Goal: Communication & Community: Share content

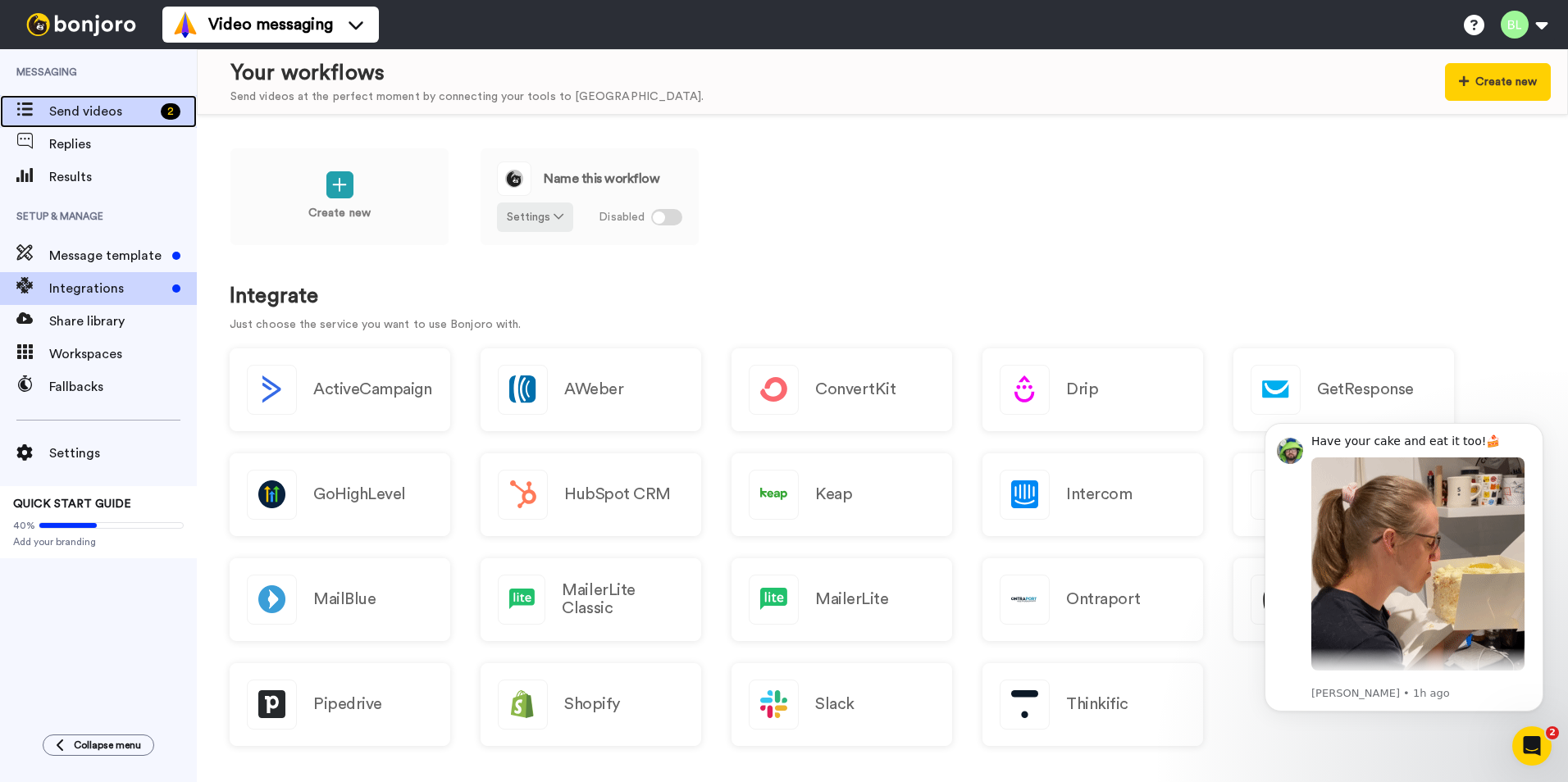
click at [117, 114] on span "Send videos" at bounding box center [102, 111] width 105 height 20
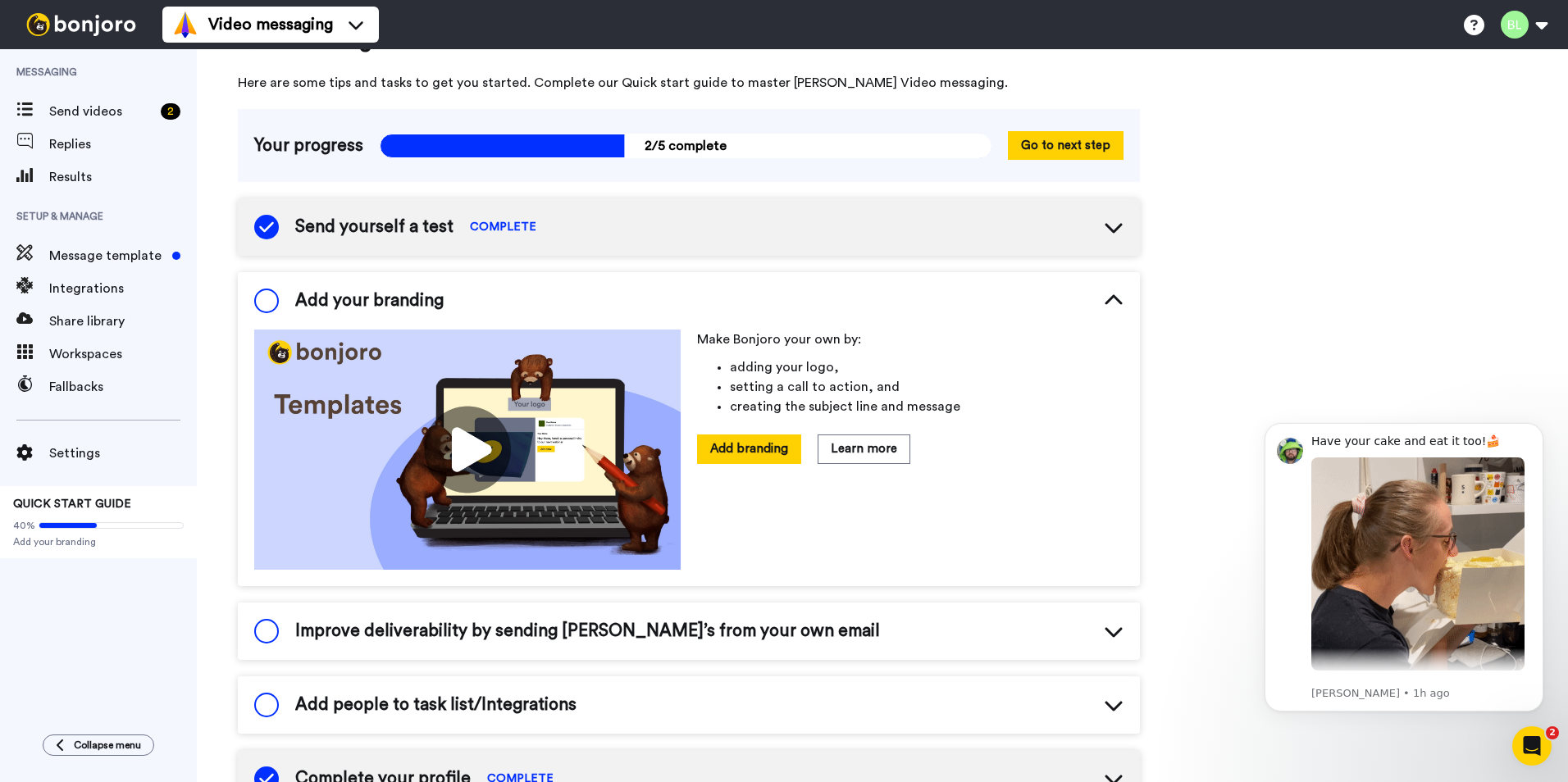
click at [817, 241] on div "Send yourself a test COMPLETE" at bounding box center [688, 227] width 902 height 58
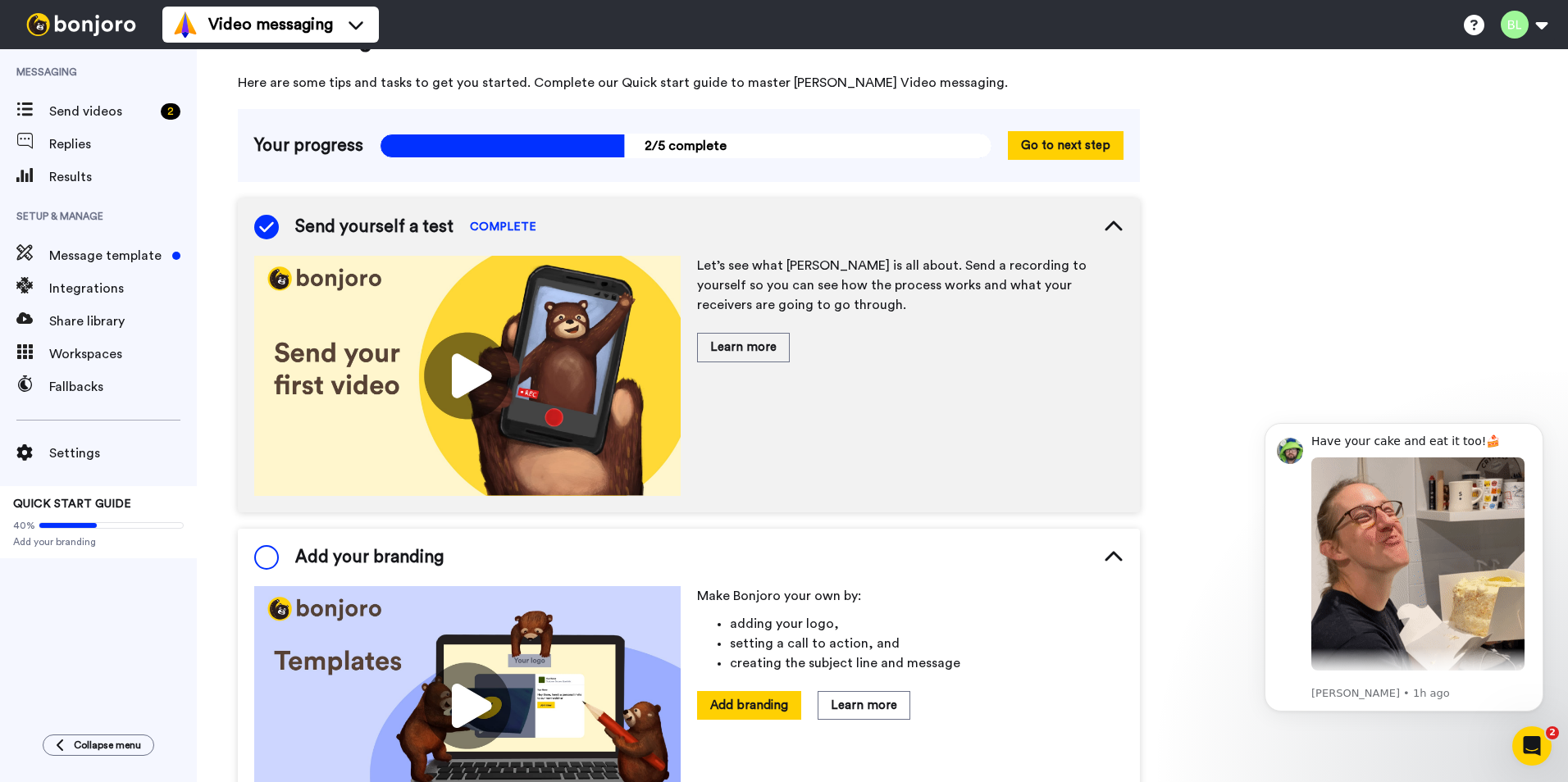
click at [813, 241] on div "Send yourself a test COMPLETE" at bounding box center [688, 227] width 902 height 58
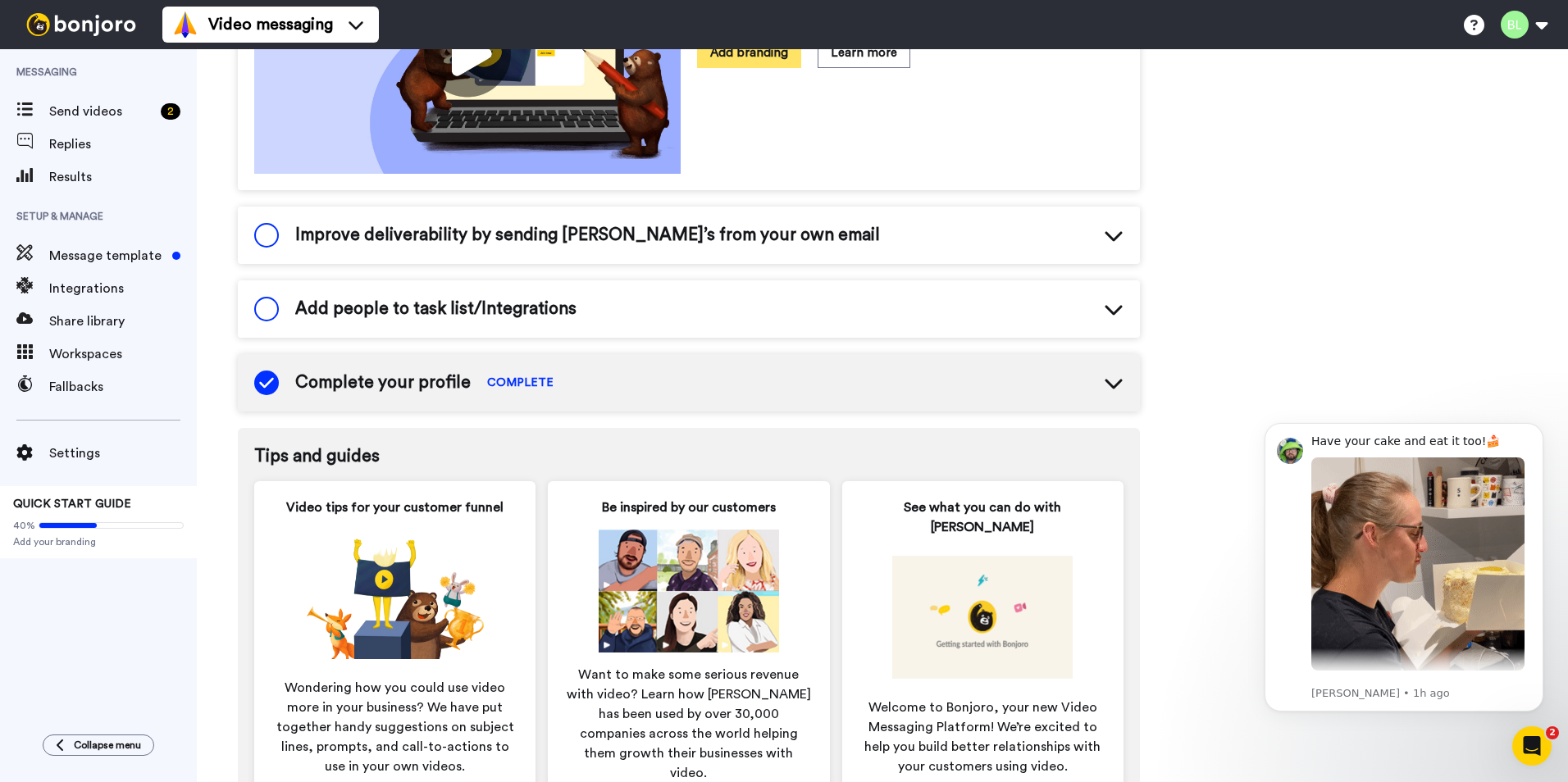
scroll to position [460, 0]
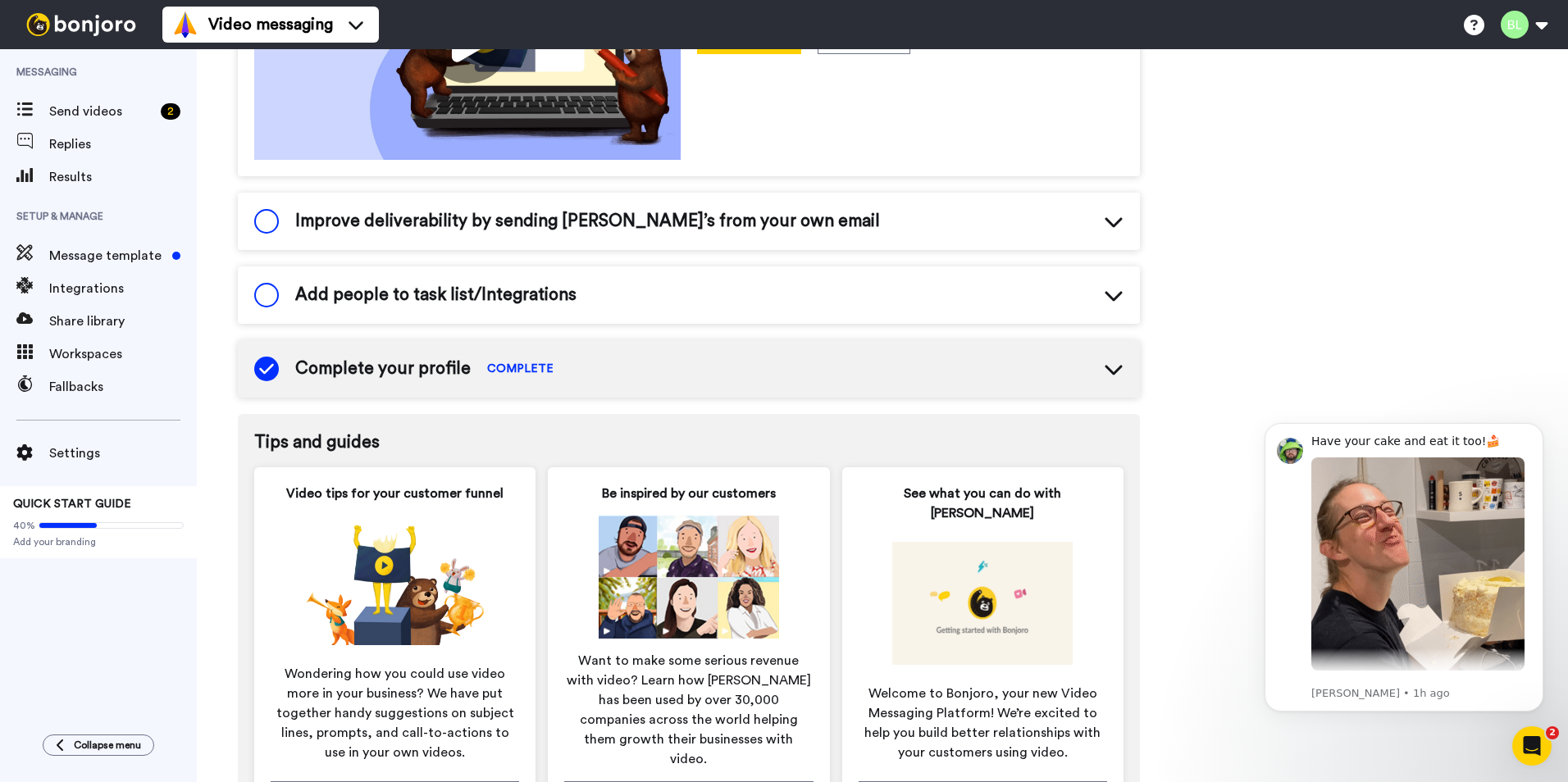
click at [868, 222] on div "Improve deliverability by sending Bonjoro’s from your own email" at bounding box center [688, 221] width 902 height 58
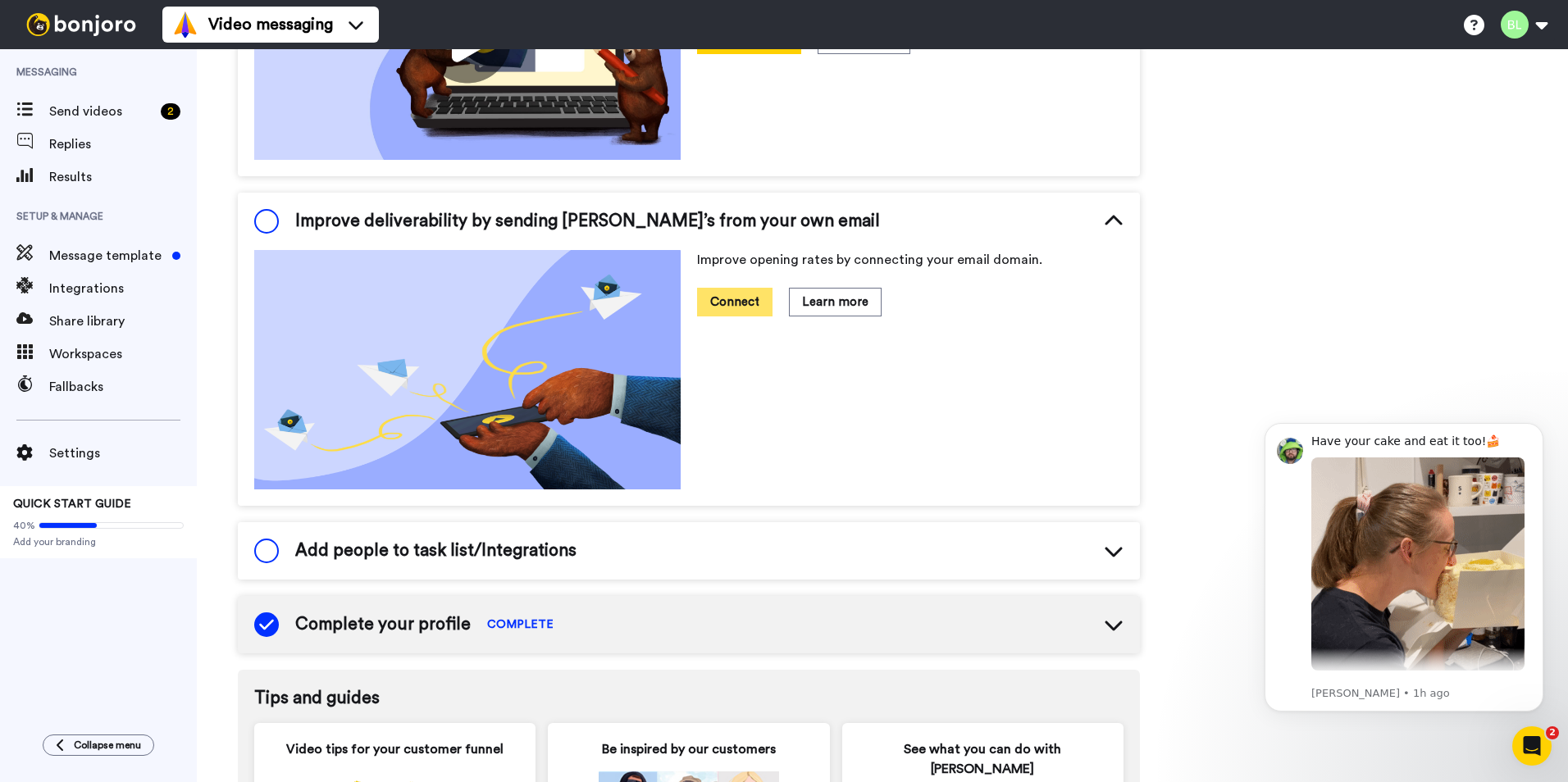
click at [731, 304] on button "Connect" at bounding box center [735, 302] width 76 height 29
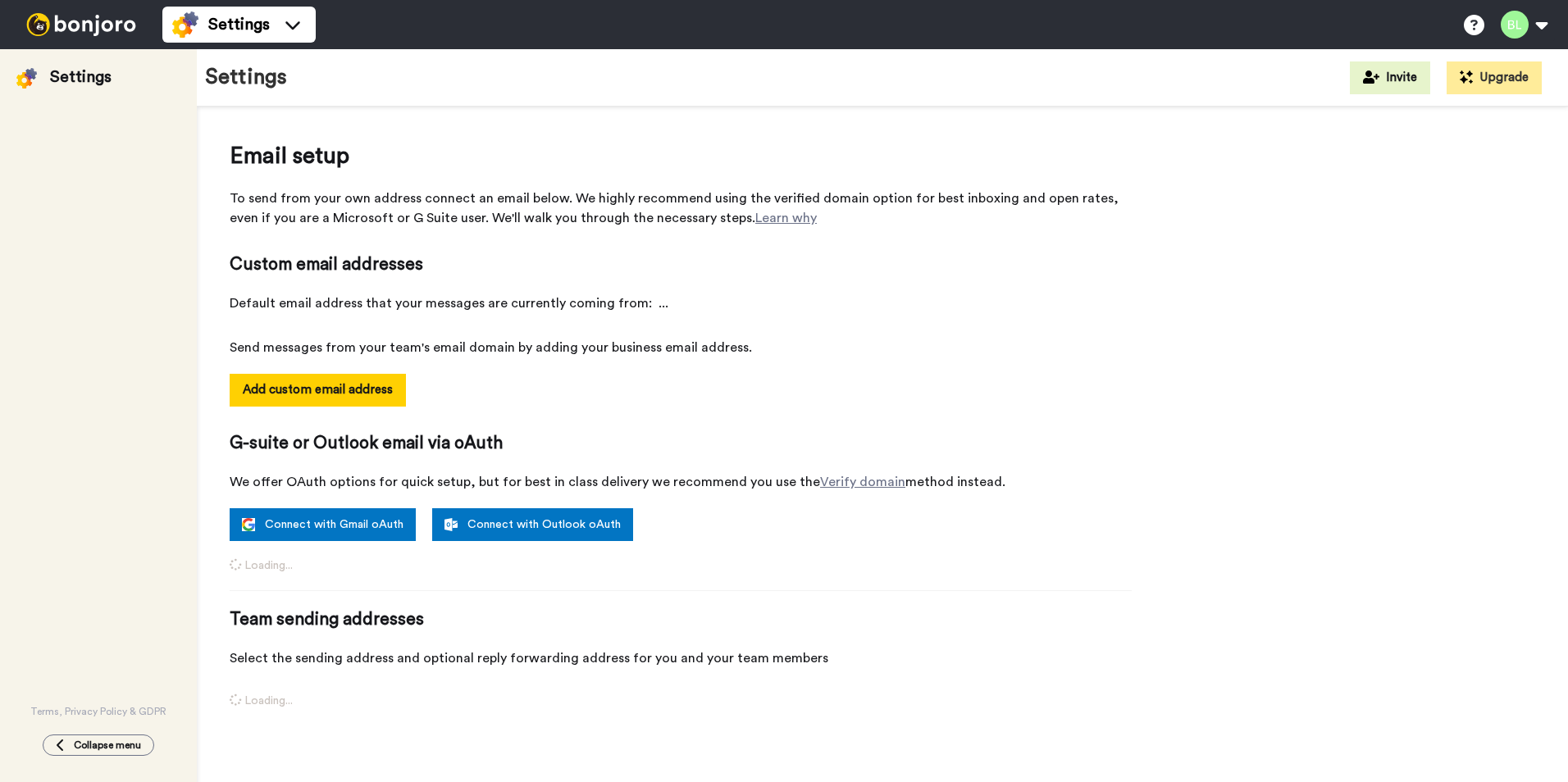
select select "163739"
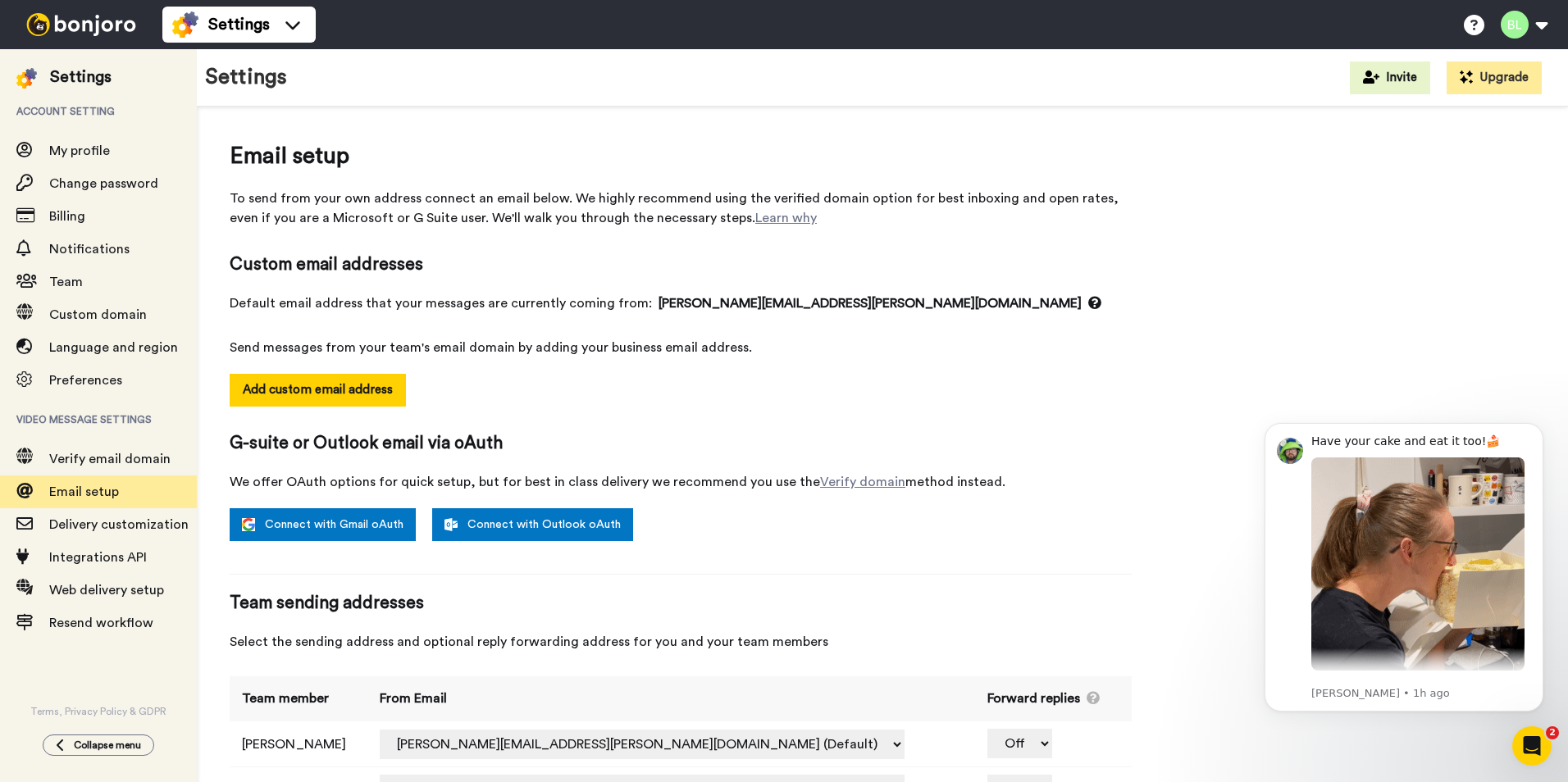
scroll to position [70, 0]
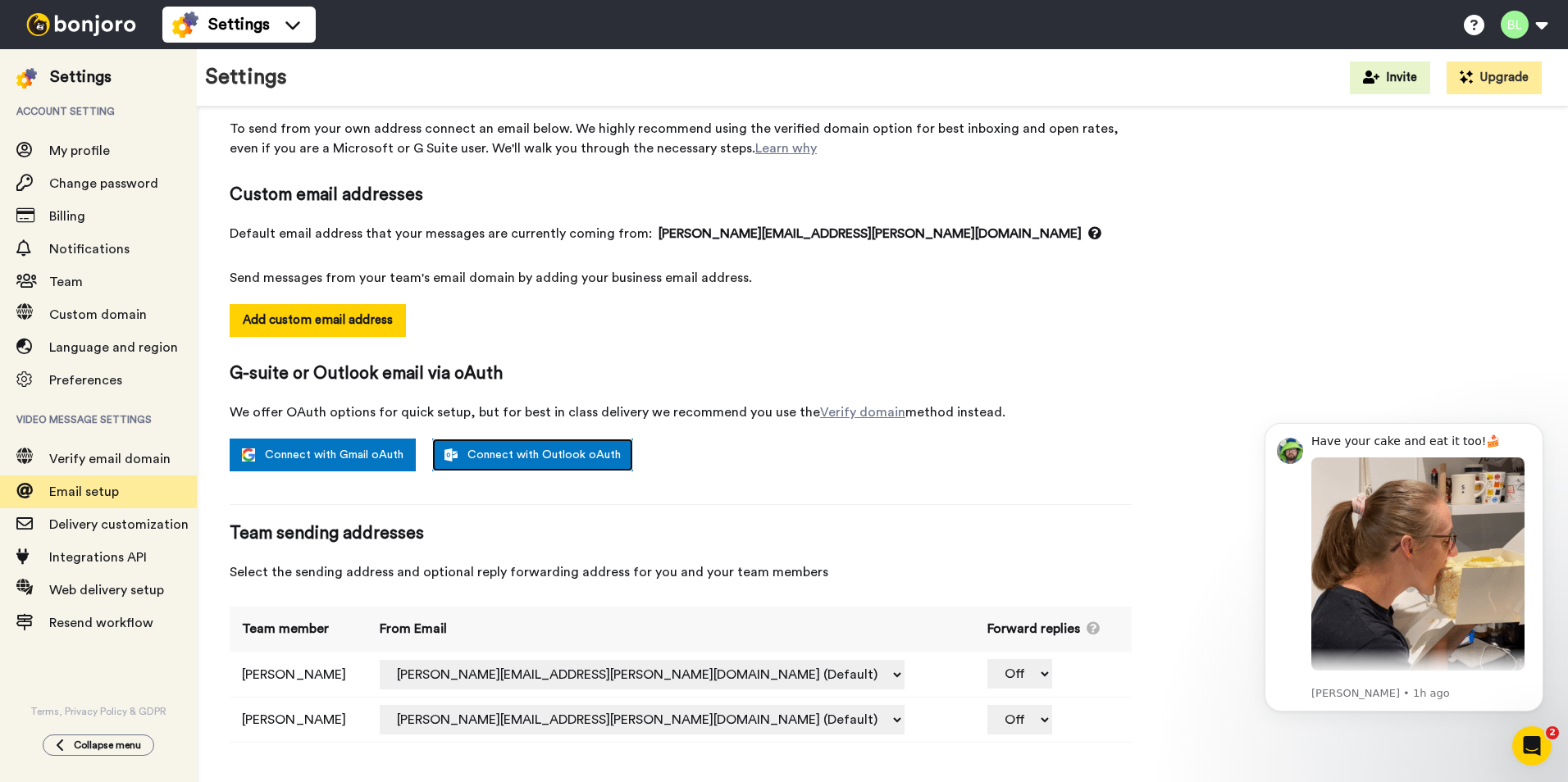
click at [528, 460] on link "Connect with Outlook oAuth" at bounding box center [532, 455] width 201 height 33
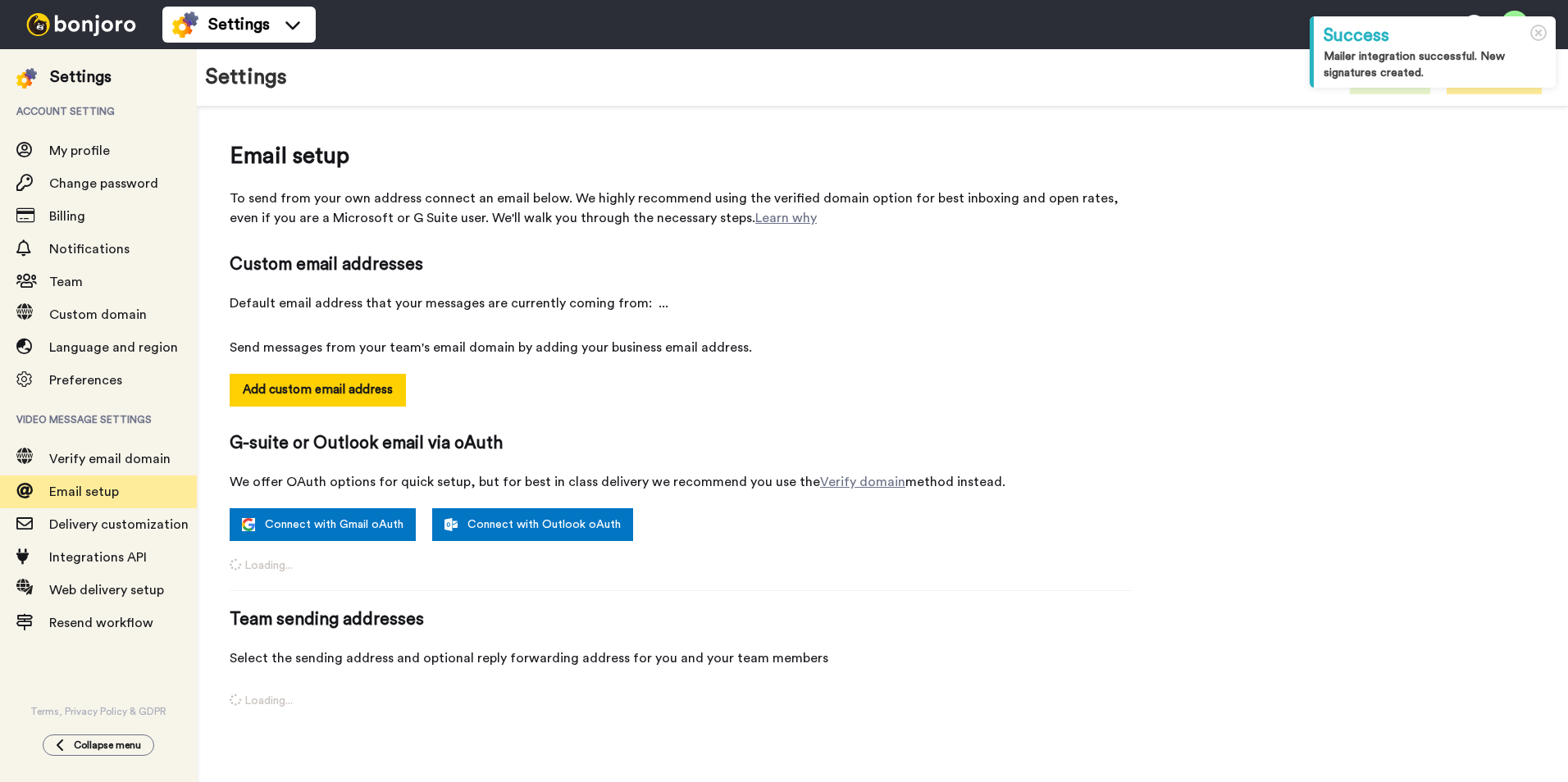
select select "163739"
select select "163939"
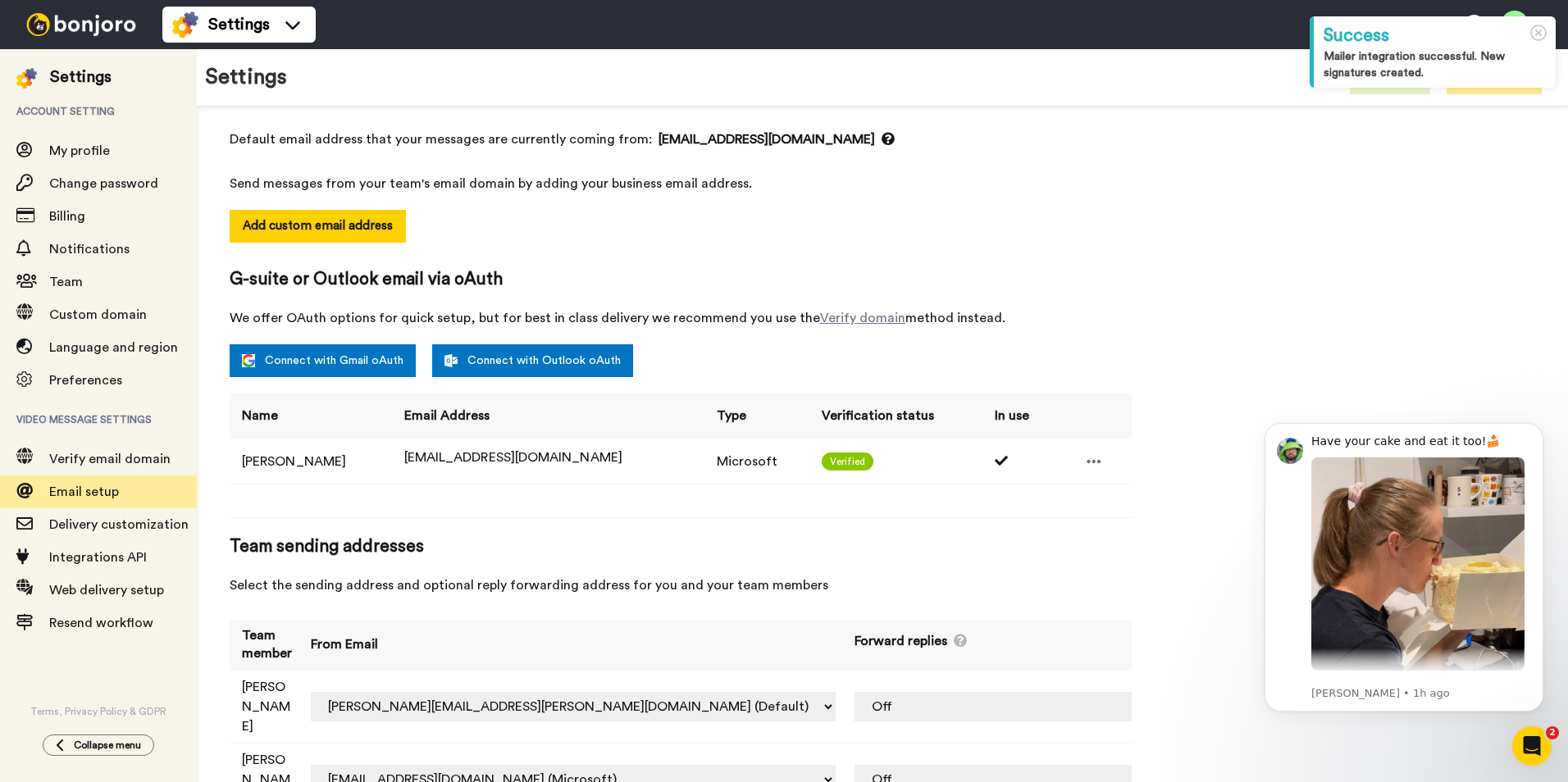
scroll to position [176, 0]
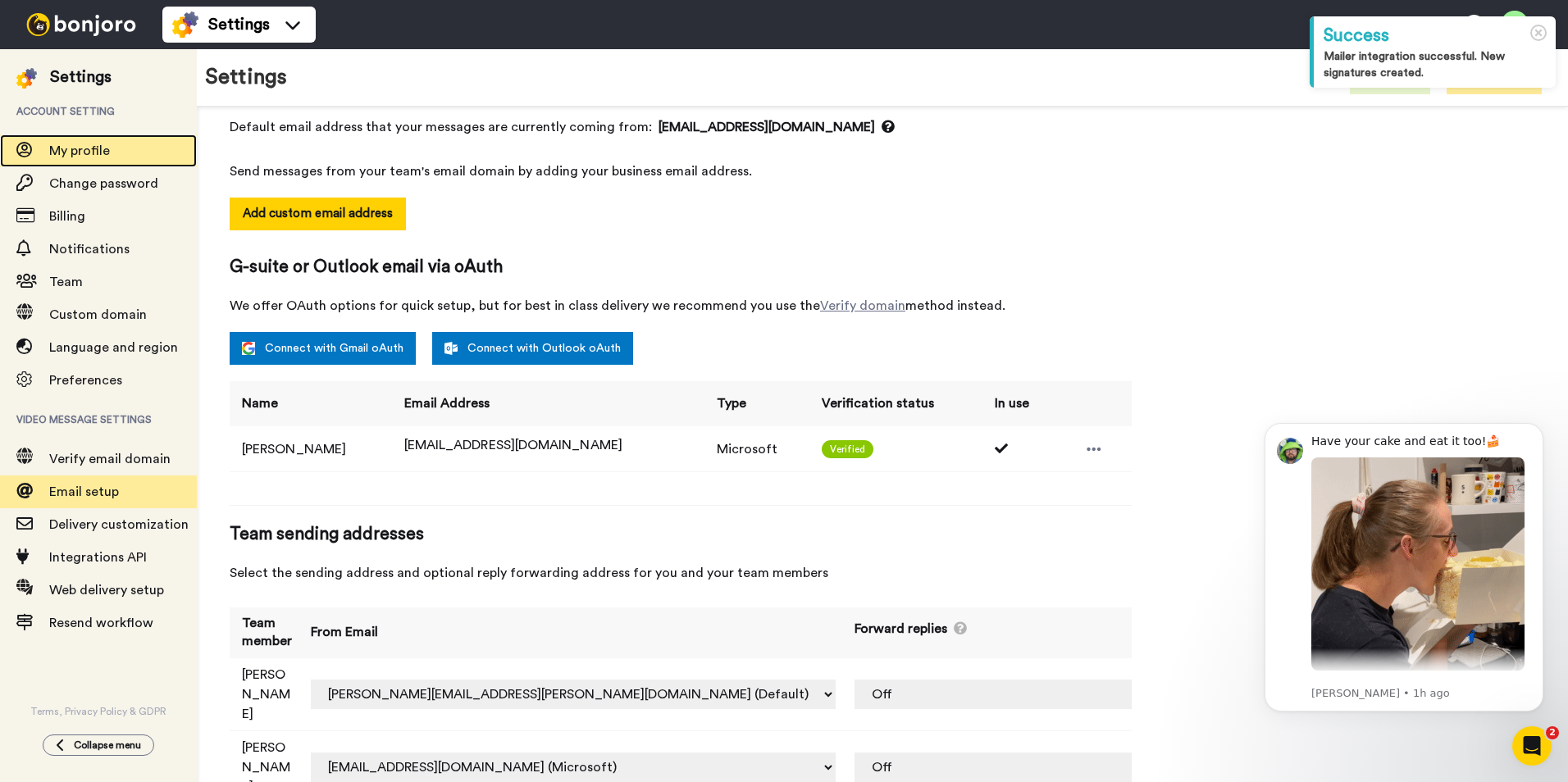
click at [132, 154] on span "My profile" at bounding box center [123, 150] width 148 height 20
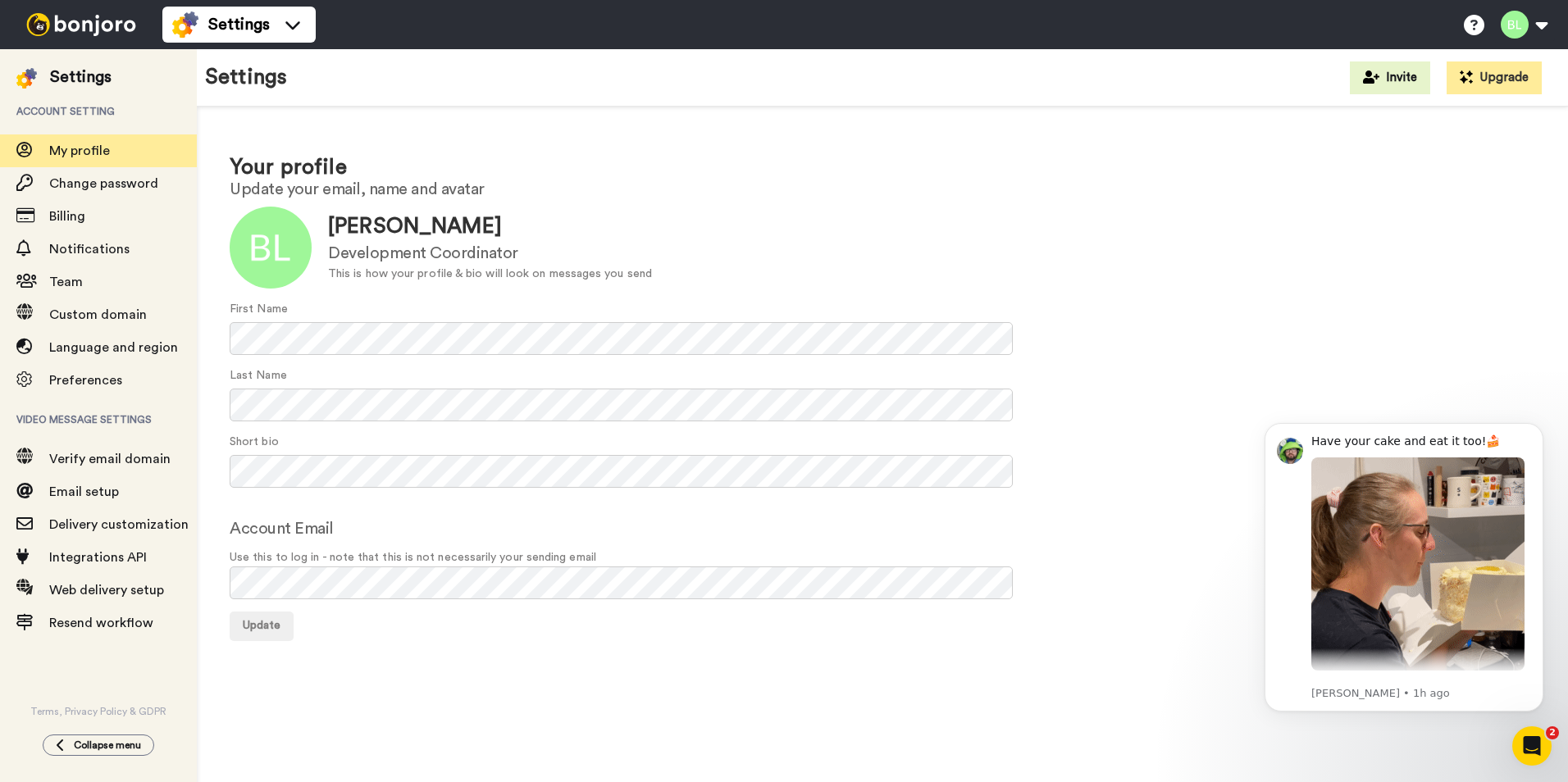
click at [42, 20] on img at bounding box center [81, 24] width 123 height 23
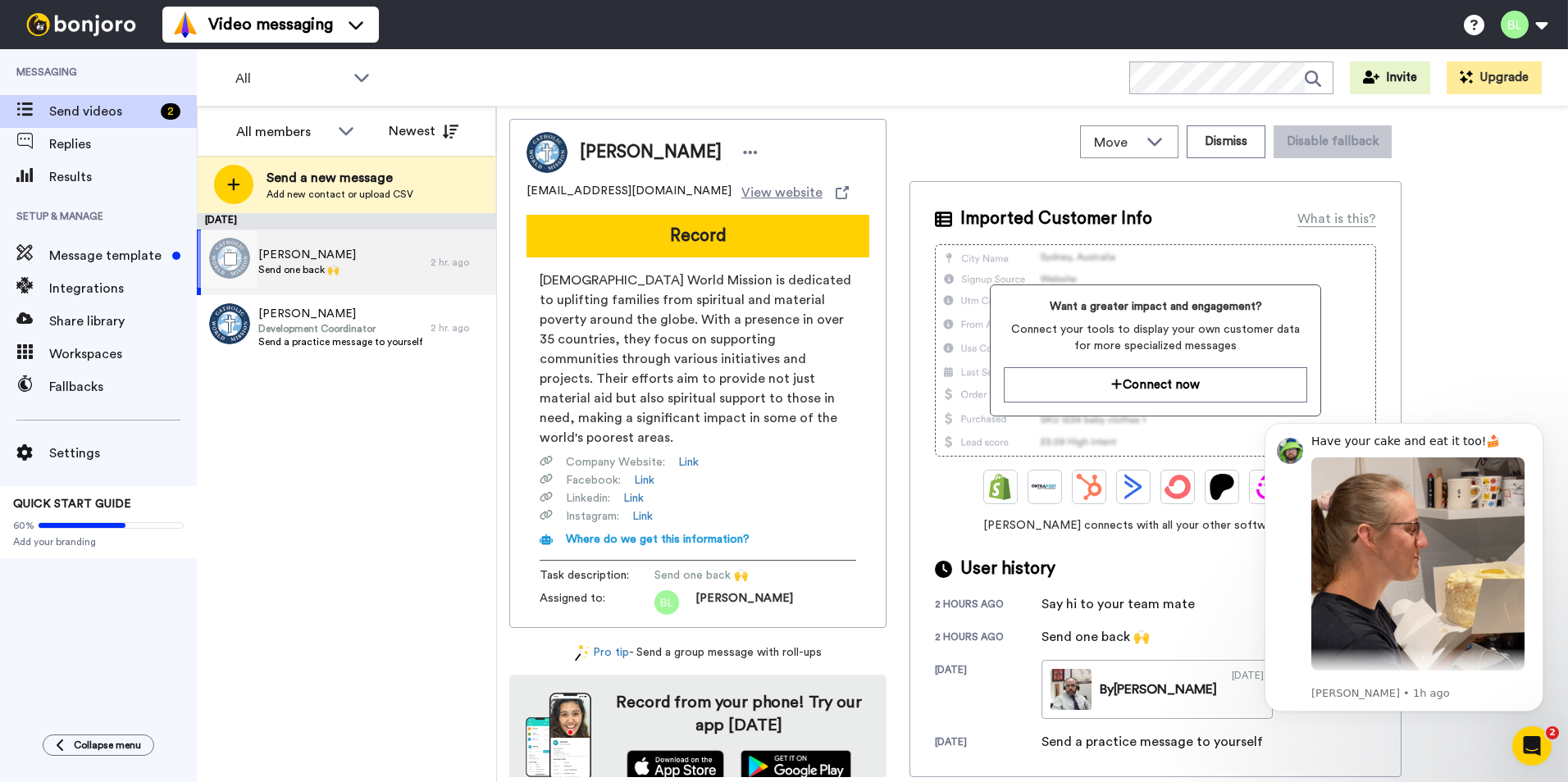
click at [311, 272] on span "Send one back 🙌" at bounding box center [306, 269] width 98 height 13
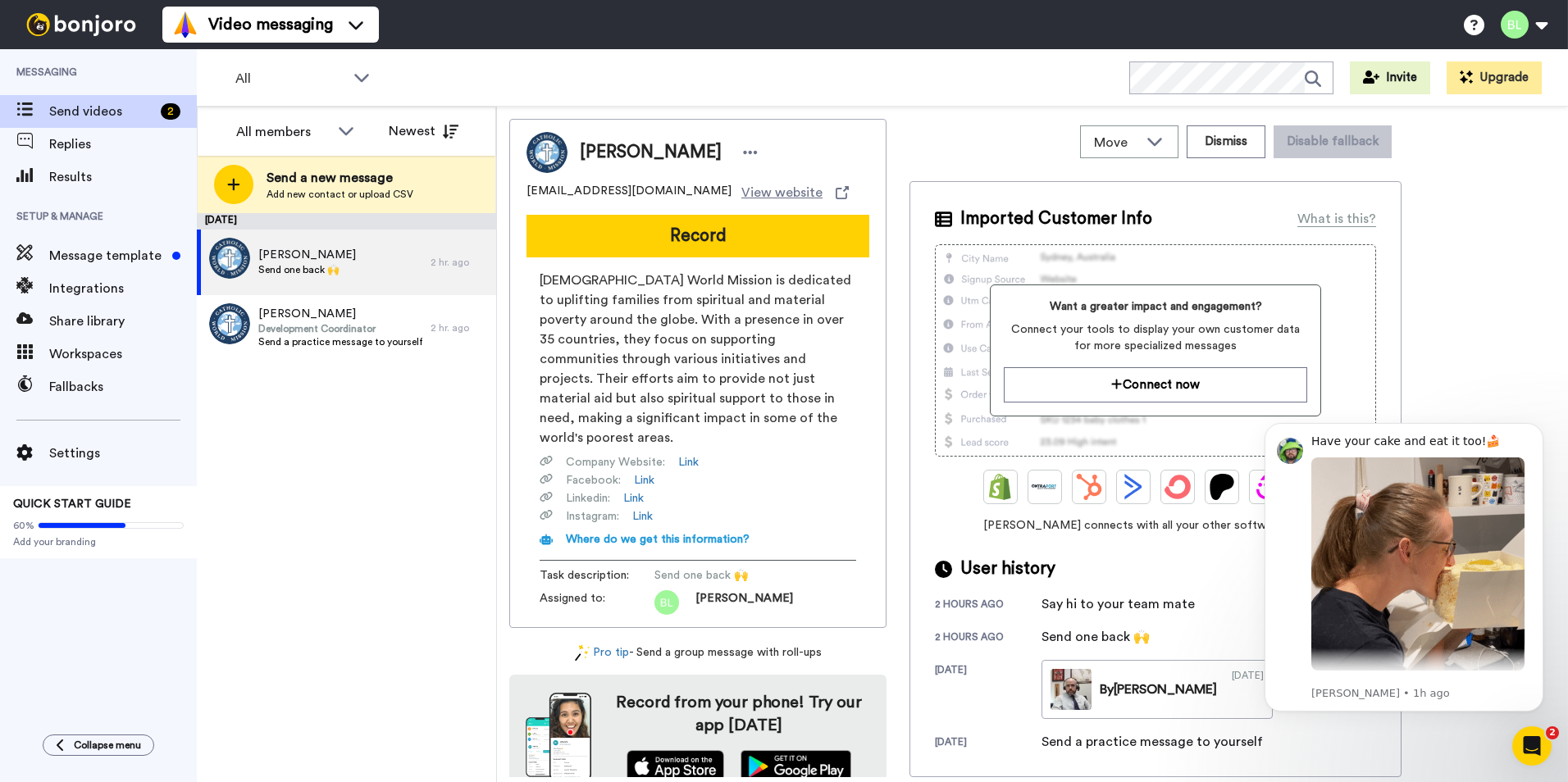
click at [695, 231] on button "Record" at bounding box center [698, 236] width 343 height 42
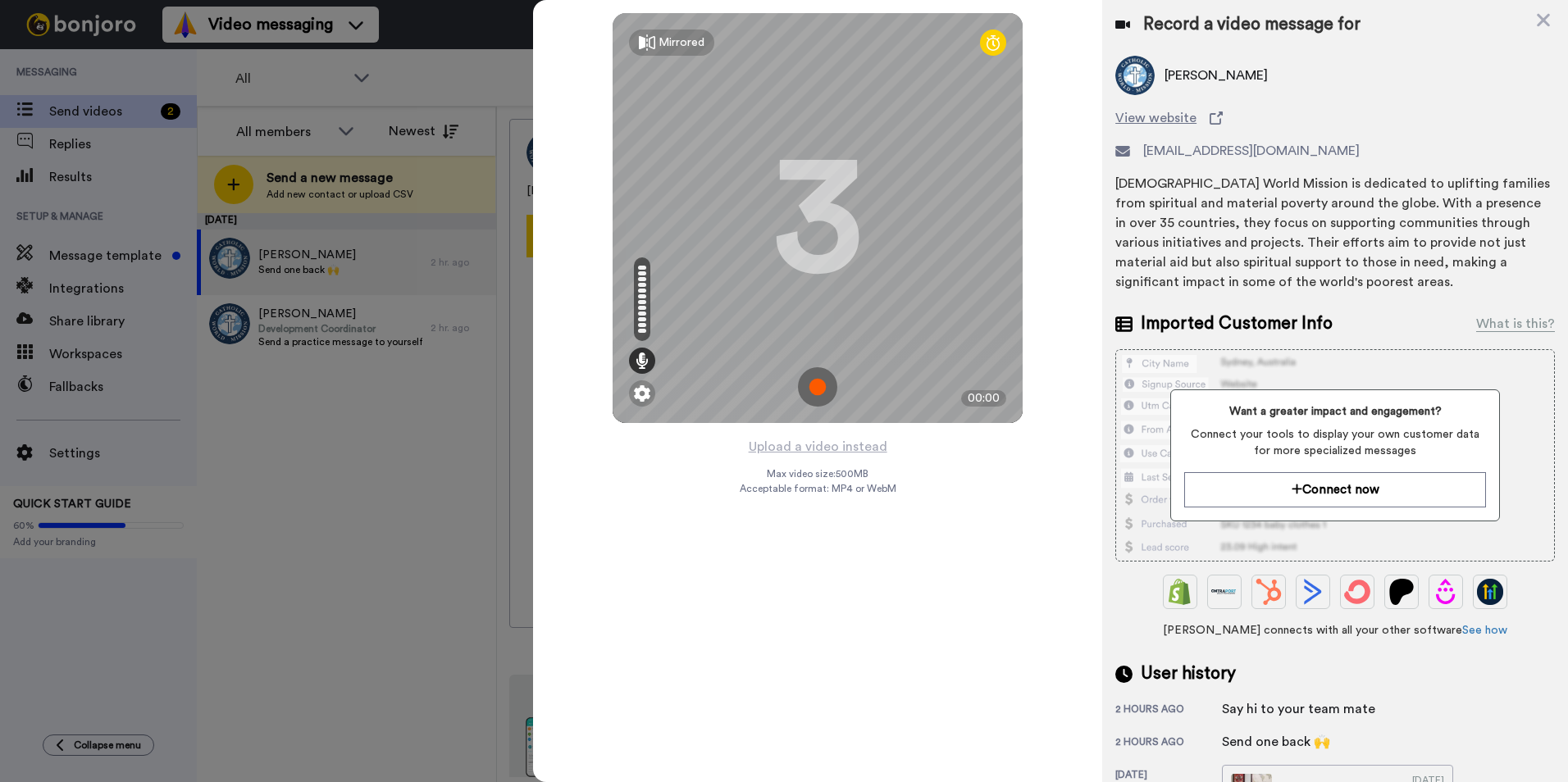
click at [830, 376] on img at bounding box center [817, 387] width 39 height 39
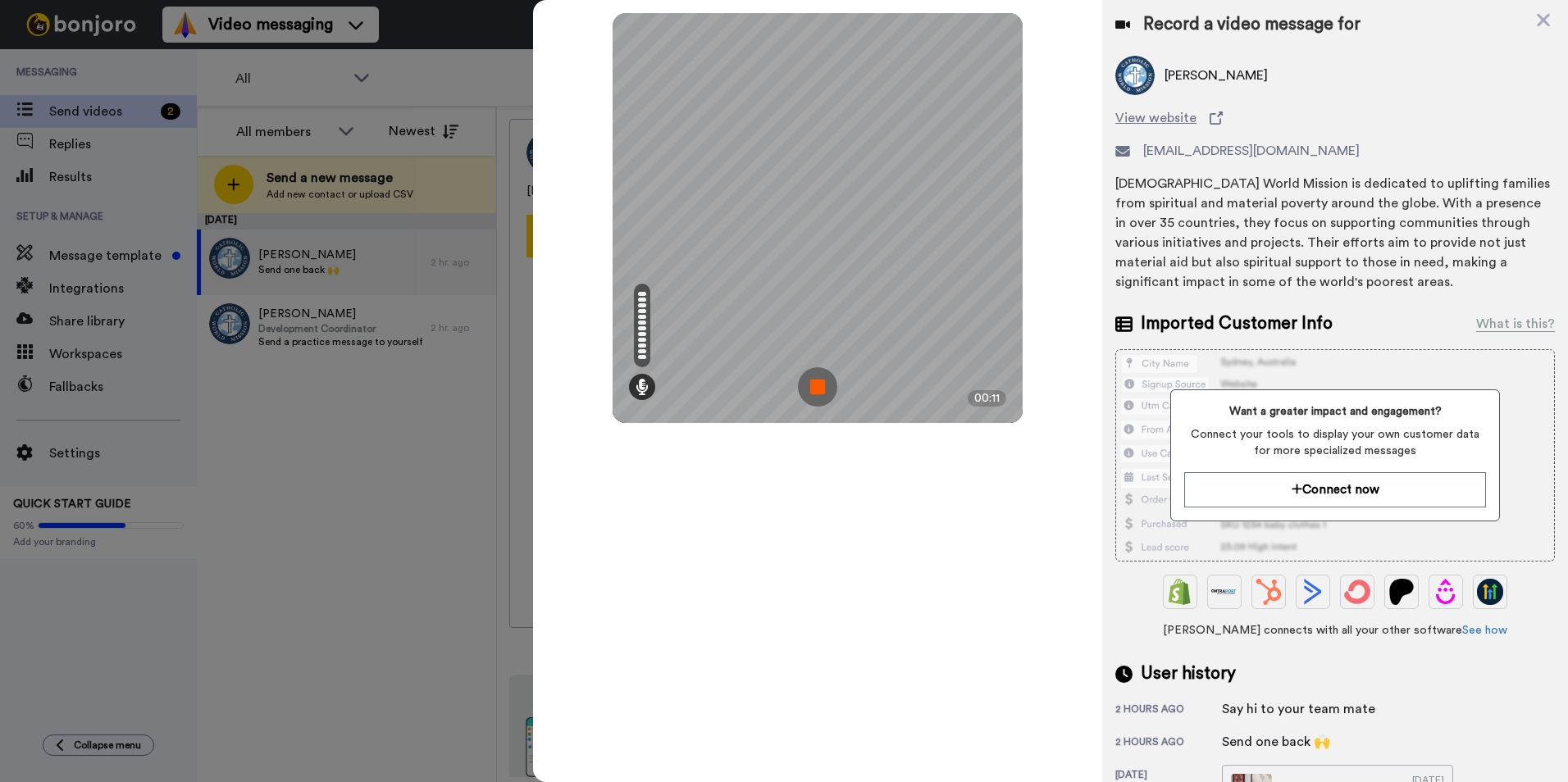
click at [817, 379] on img at bounding box center [817, 387] width 39 height 39
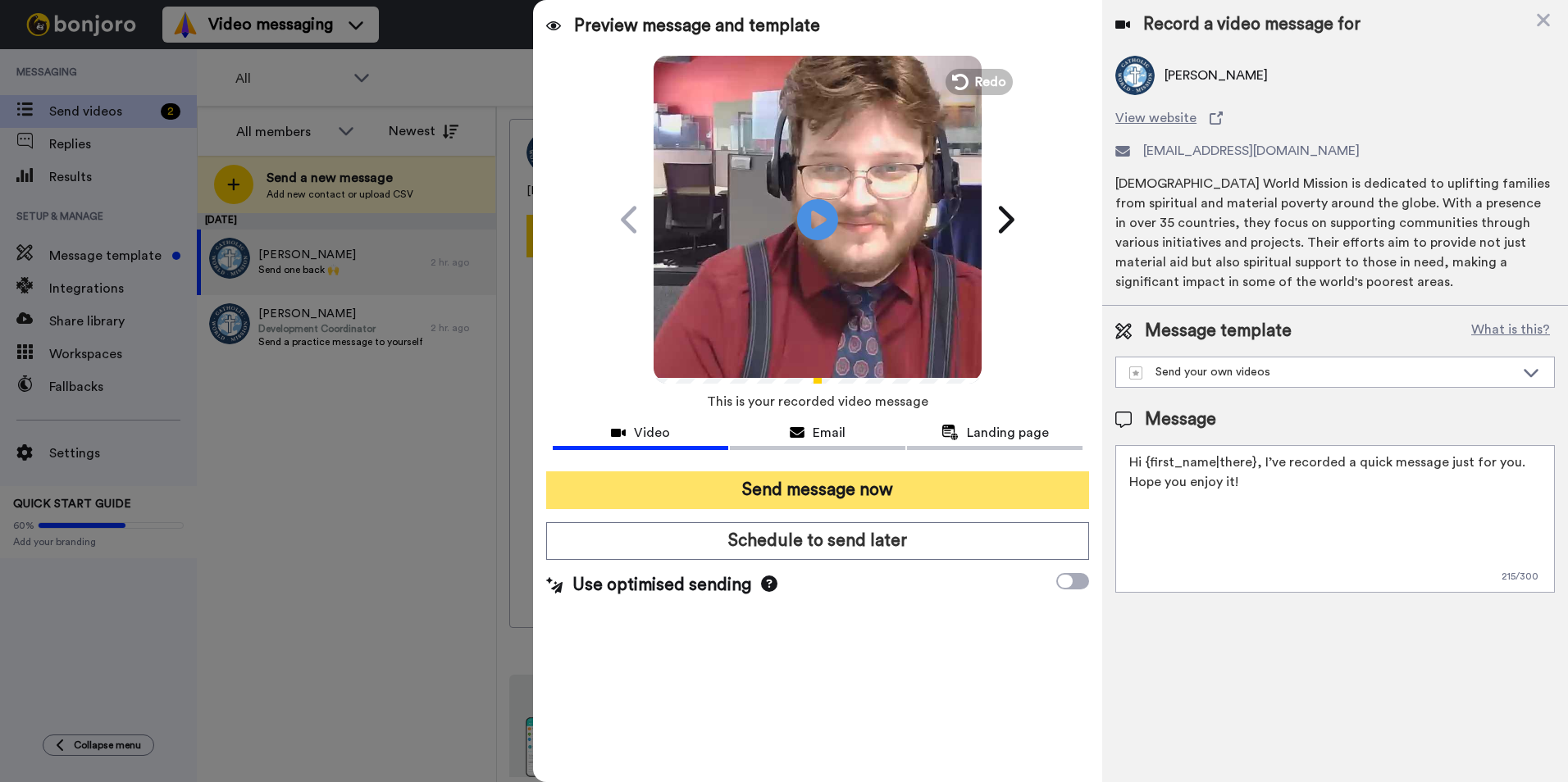
click at [841, 481] on button "Send message now" at bounding box center [818, 490] width 543 height 37
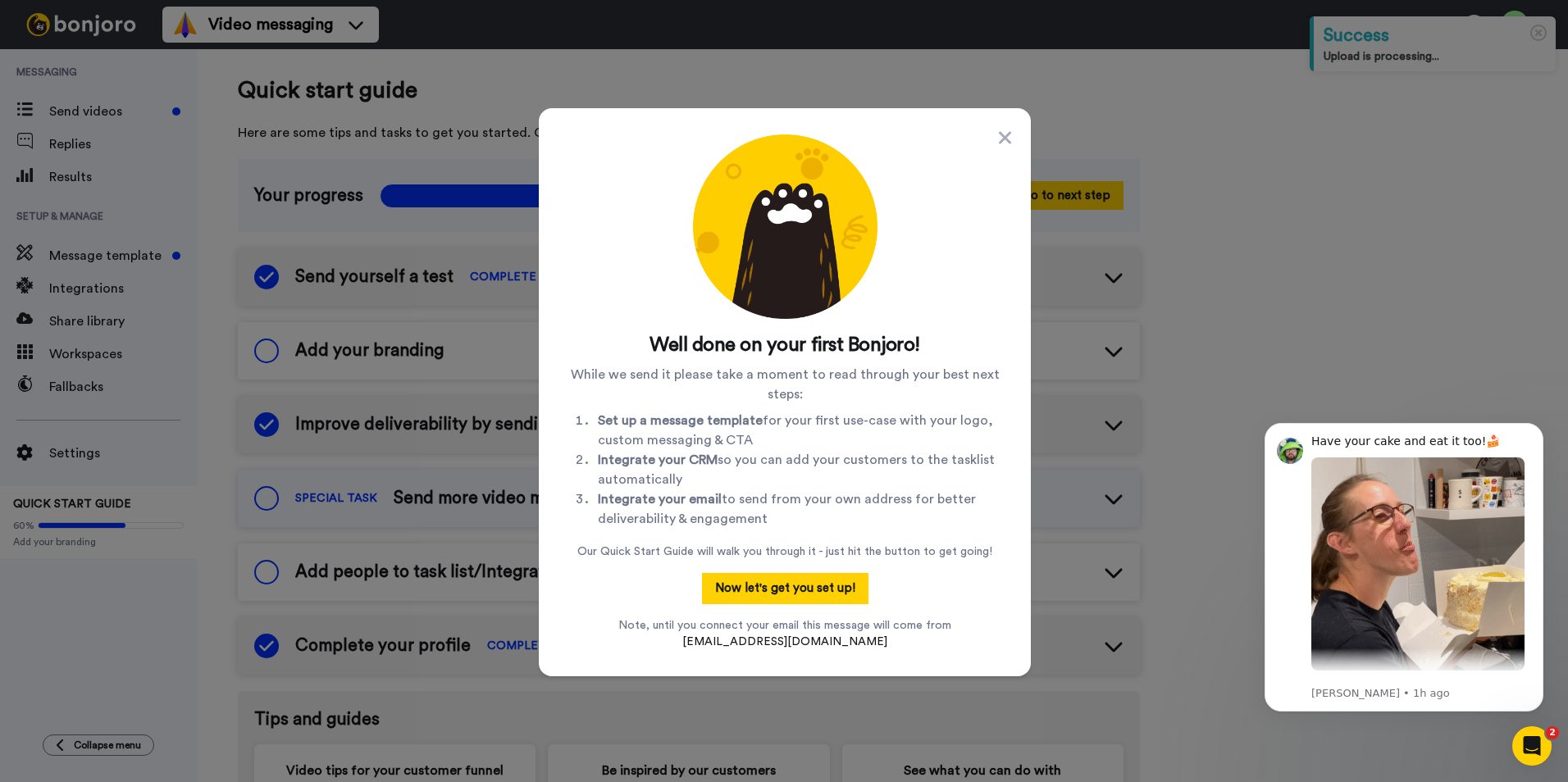
click at [994, 159] on div "Well done on your first Bonjoro! While we send it please take a moment to read …" at bounding box center [785, 393] width 440 height 516
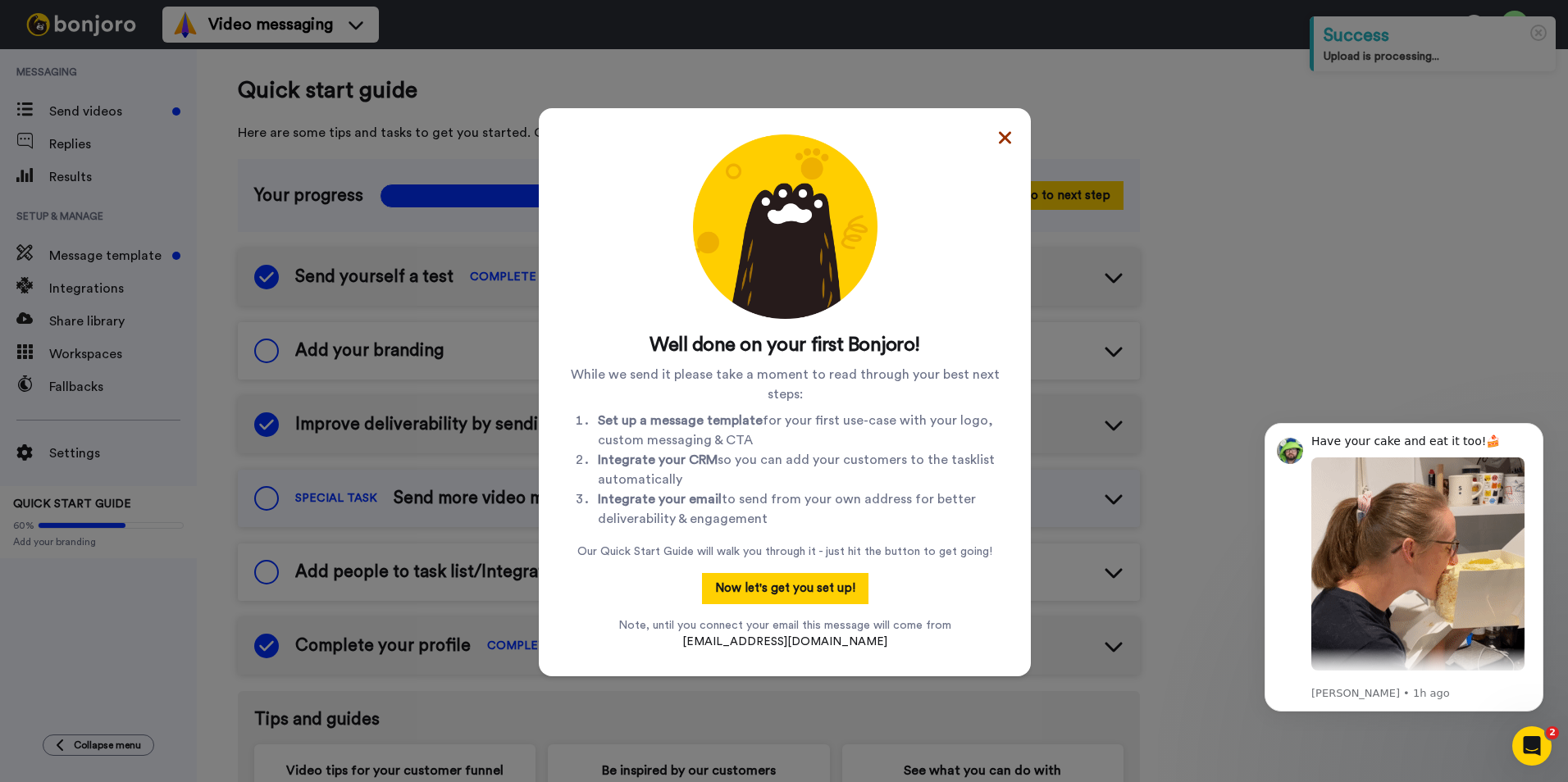
click at [999, 137] on icon at bounding box center [1005, 137] width 12 height 20
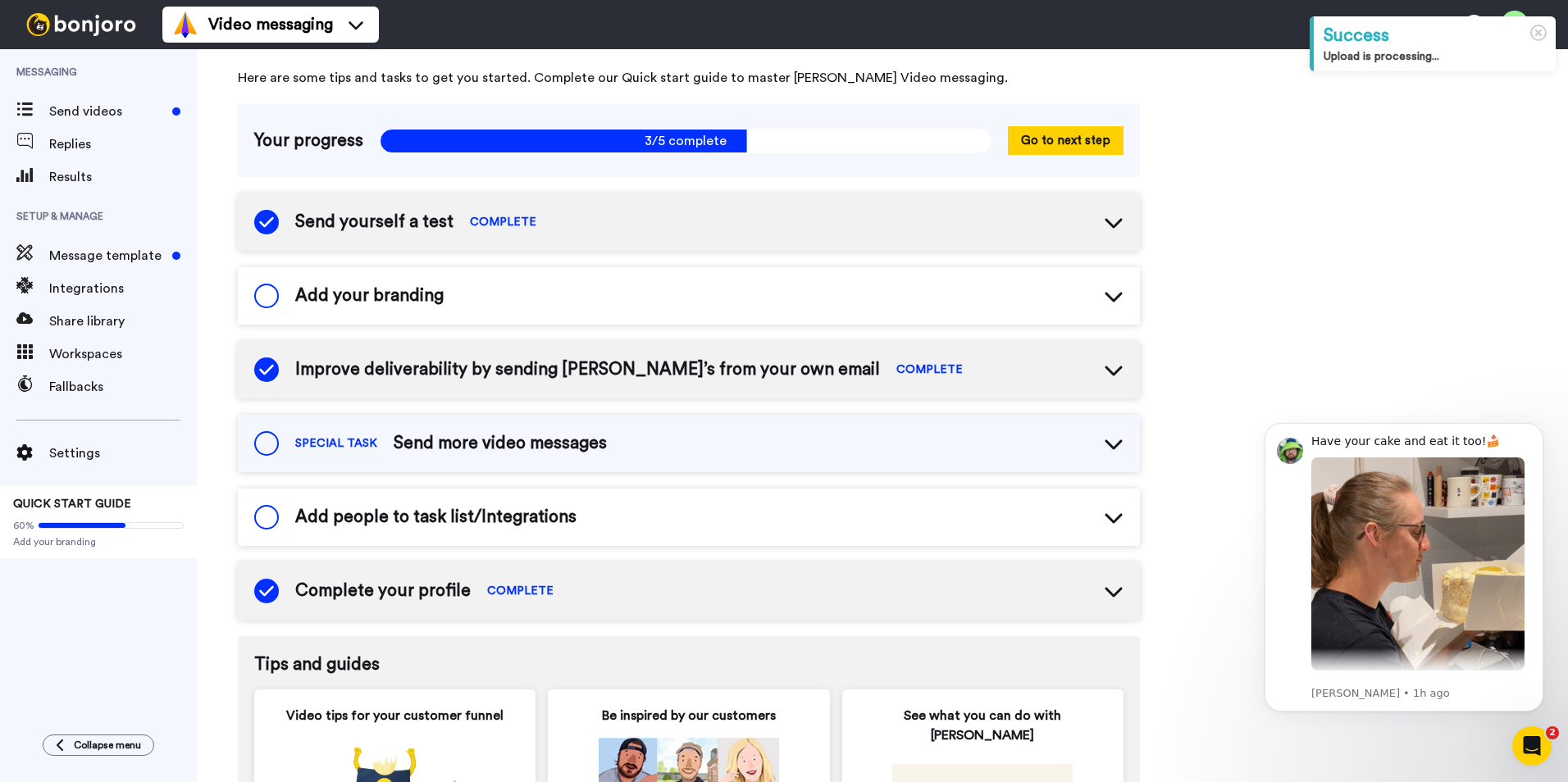
scroll to position [32, 0]
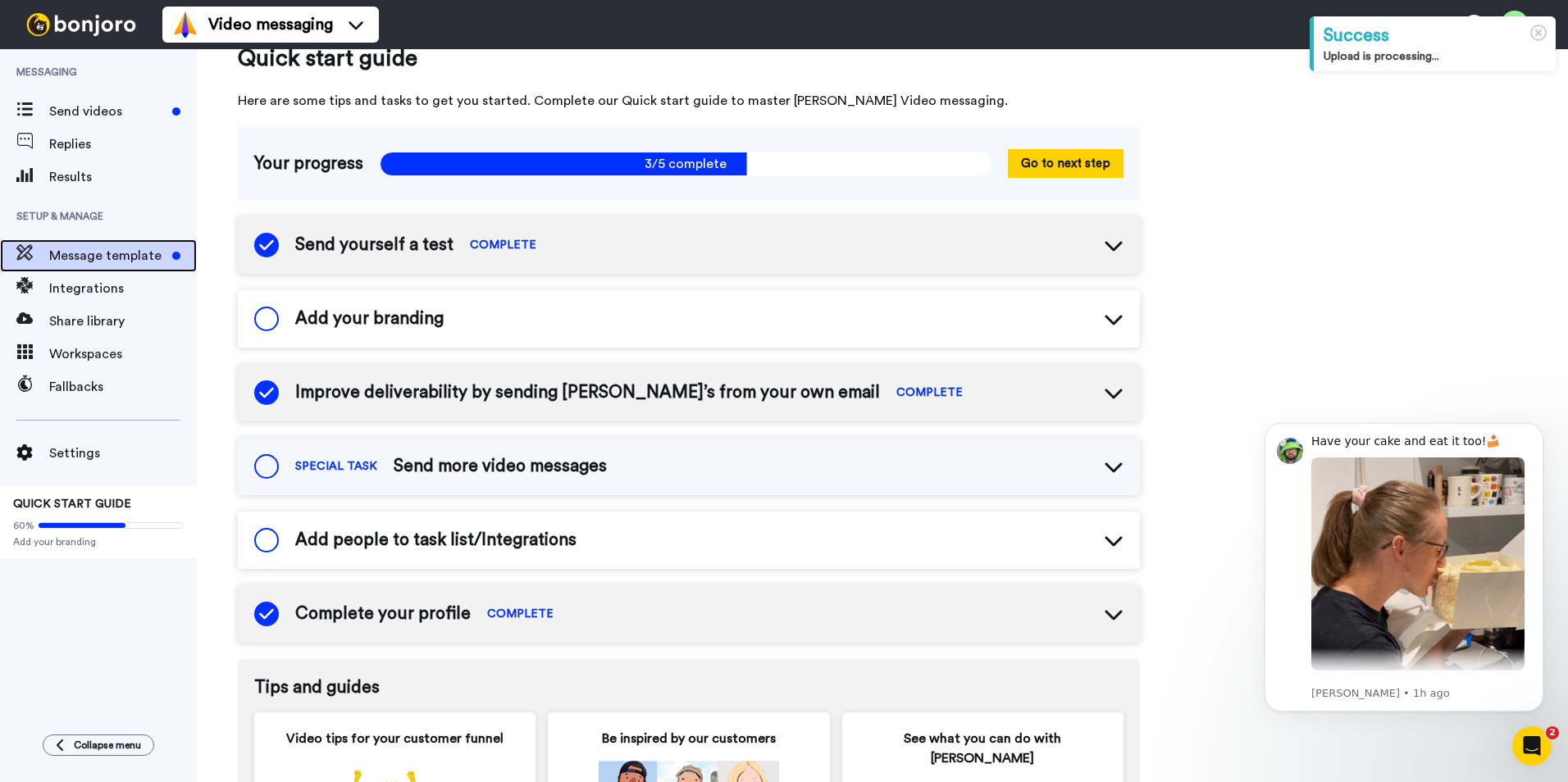
click at [147, 250] on span "Message template" at bounding box center [107, 255] width 116 height 20
